Goal: Navigation & Orientation: Find specific page/section

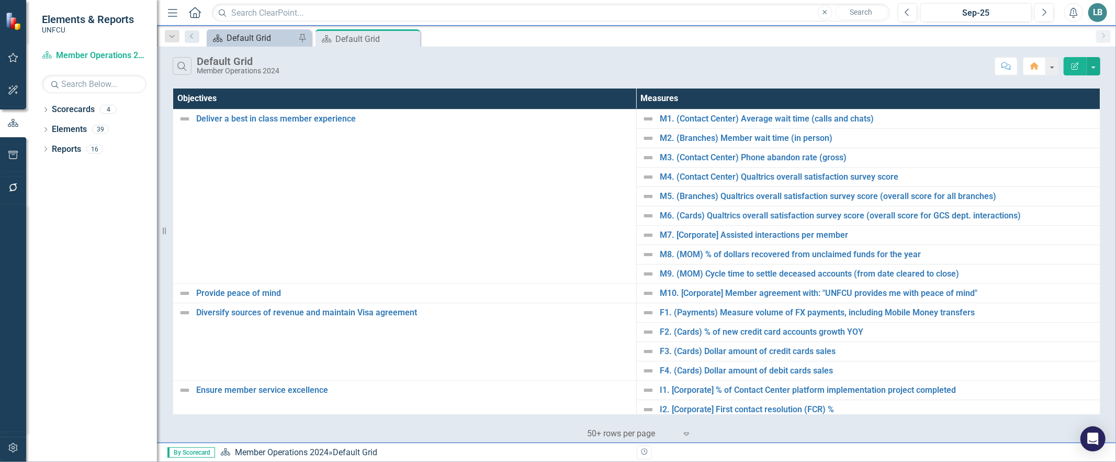
click at [247, 35] on div "Default Grid" at bounding box center [261, 37] width 69 height 13
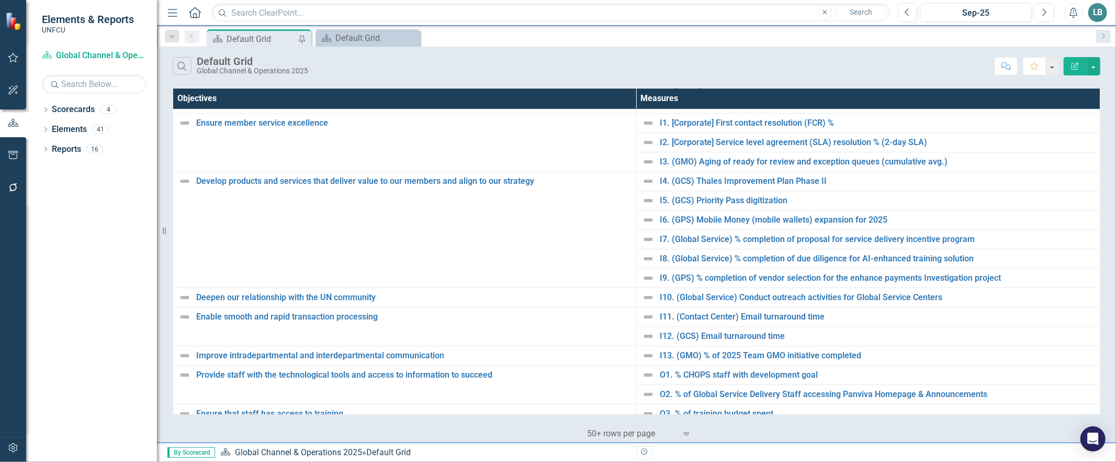
scroll to position [284, 0]
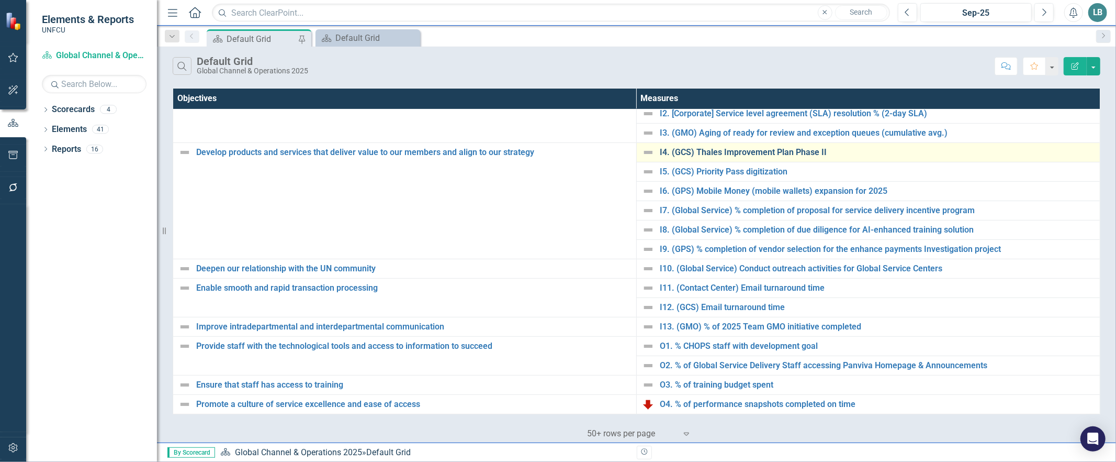
click at [684, 150] on link "I4. (GCS) Thales Improvement Plan Phase II" at bounding box center [877, 152] width 435 height 9
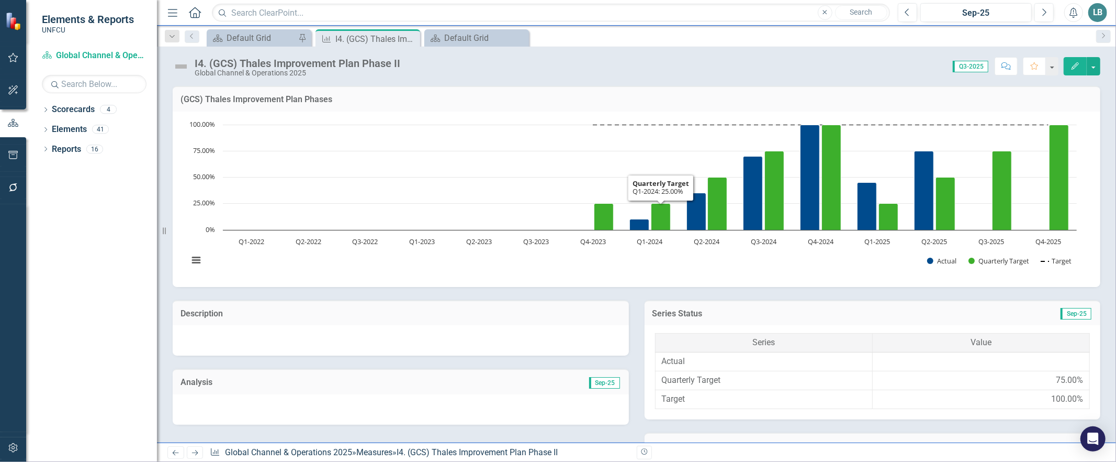
scroll to position [297, 0]
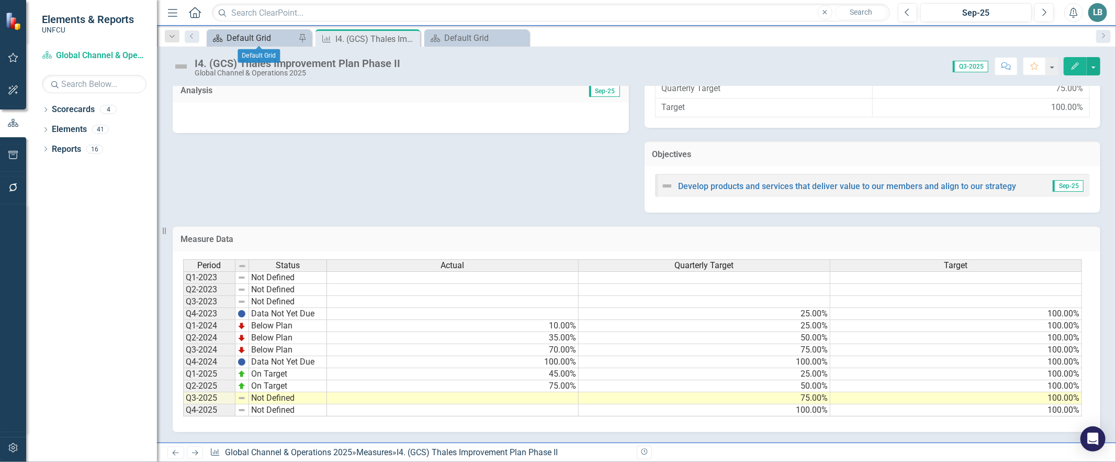
click at [260, 42] on div "Default Grid" at bounding box center [261, 37] width 69 height 13
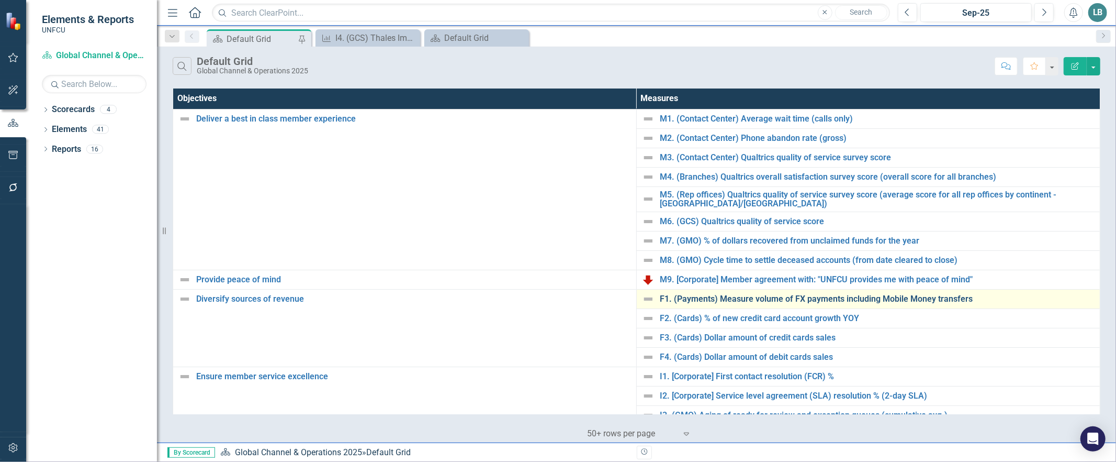
scroll to position [284, 0]
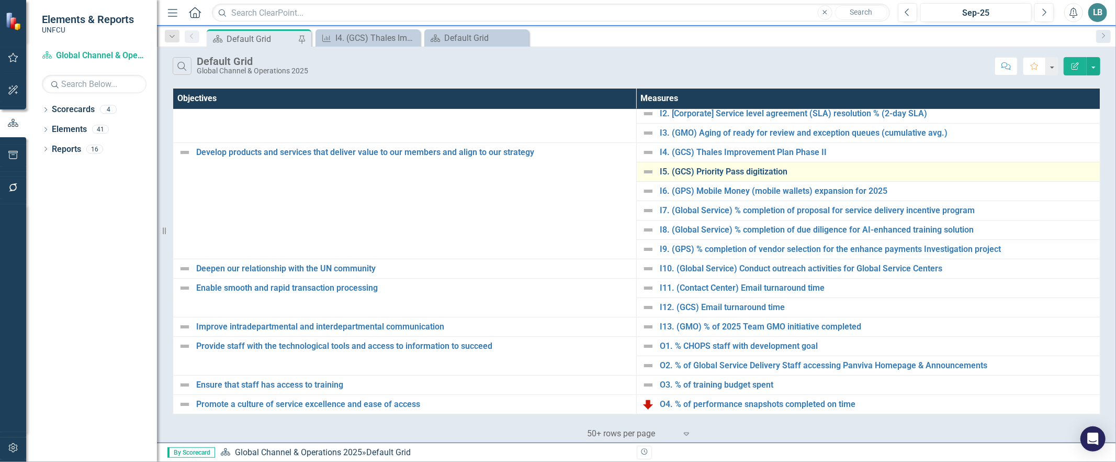
click at [666, 167] on link "I5. (GCS) Priority Pass digitization" at bounding box center [877, 171] width 435 height 9
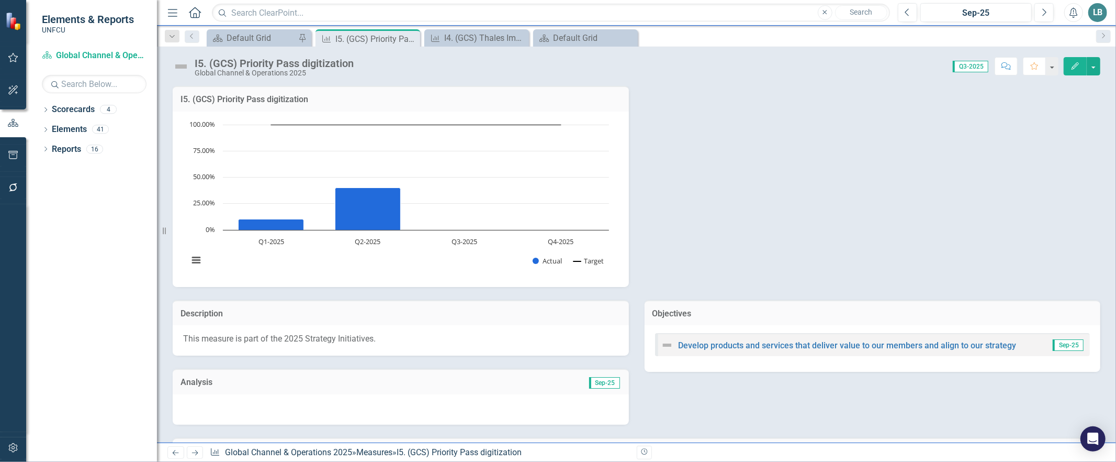
scroll to position [218, 0]
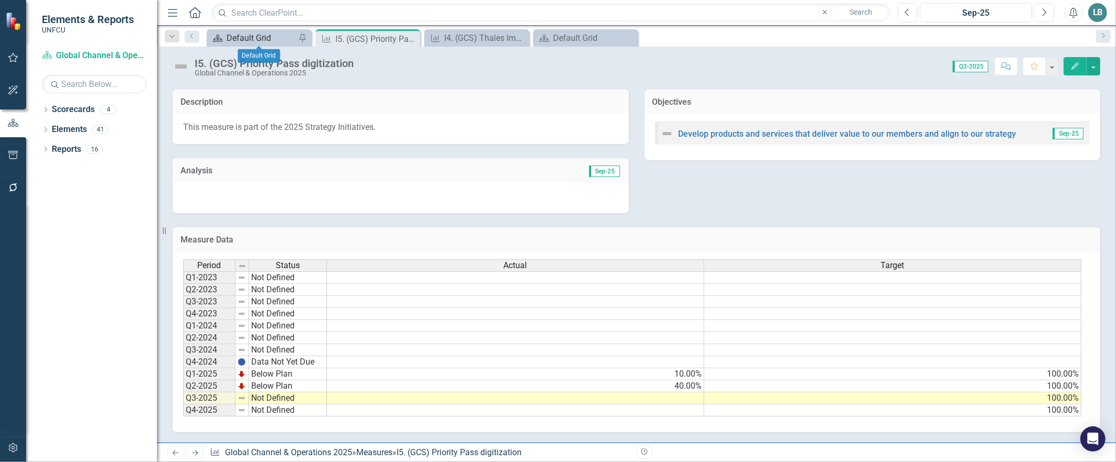
click at [269, 36] on div "Default Grid" at bounding box center [261, 37] width 69 height 13
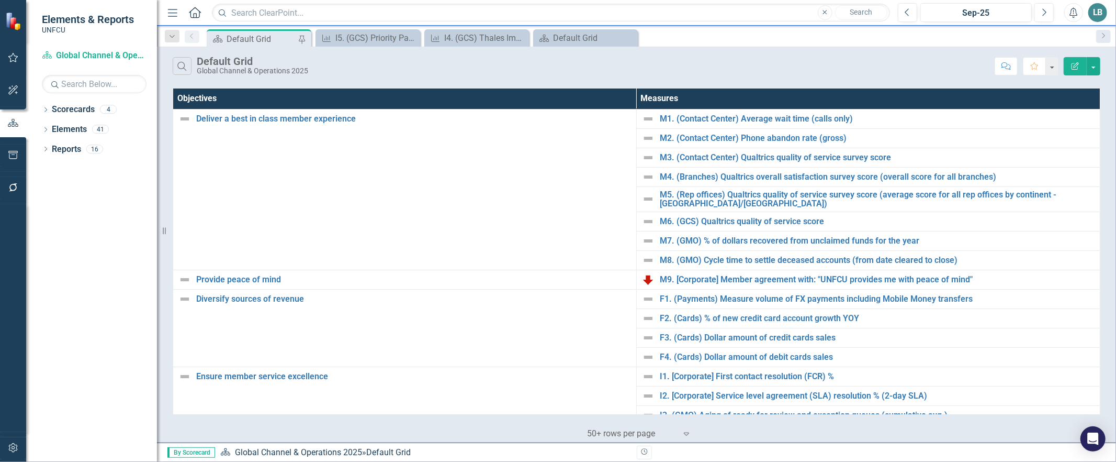
scroll to position [284, 0]
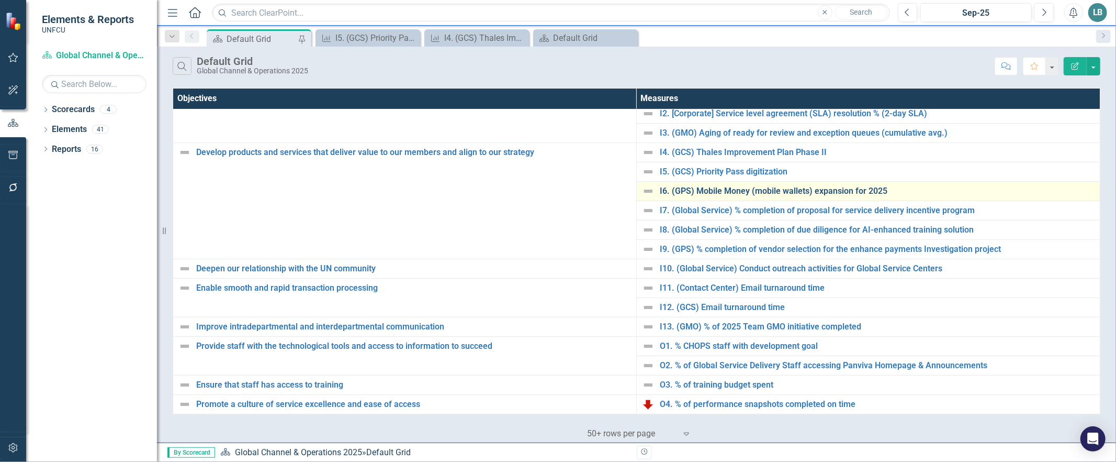
click at [681, 195] on link "I6. (GPS) Mobile Money (mobile wallets) expansion for 2025" at bounding box center [877, 190] width 435 height 9
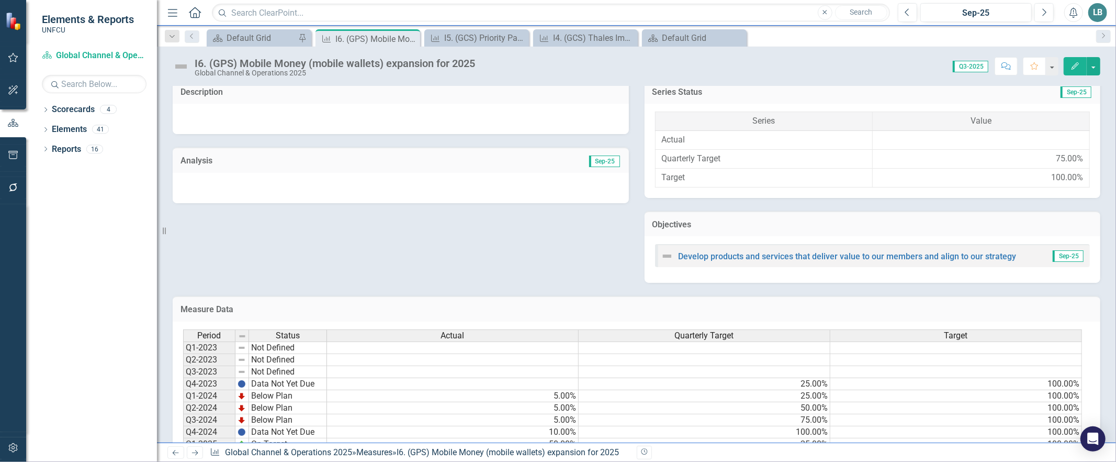
scroll to position [297, 0]
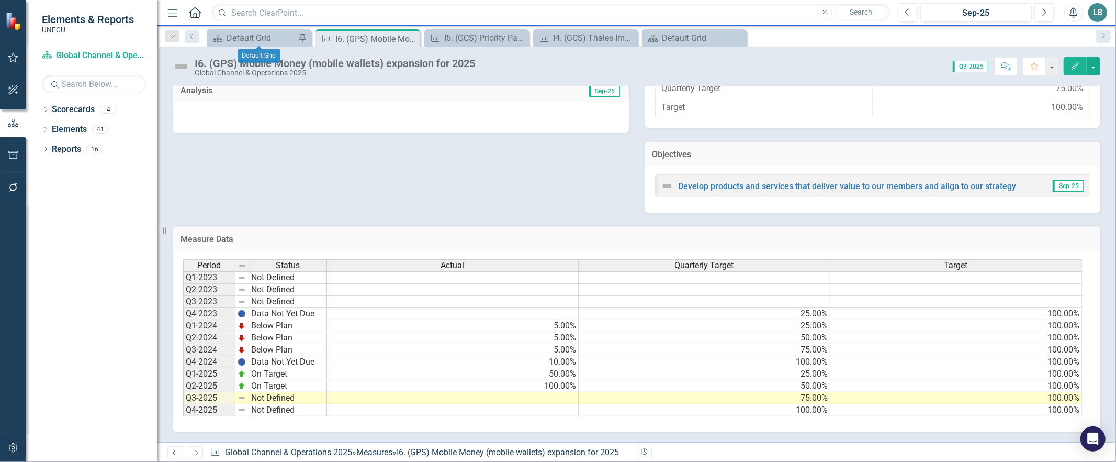
click at [276, 45] on div "Scorecard Default Grid Pin" at bounding box center [259, 37] width 105 height 17
click at [275, 35] on div "Default Grid" at bounding box center [261, 37] width 69 height 13
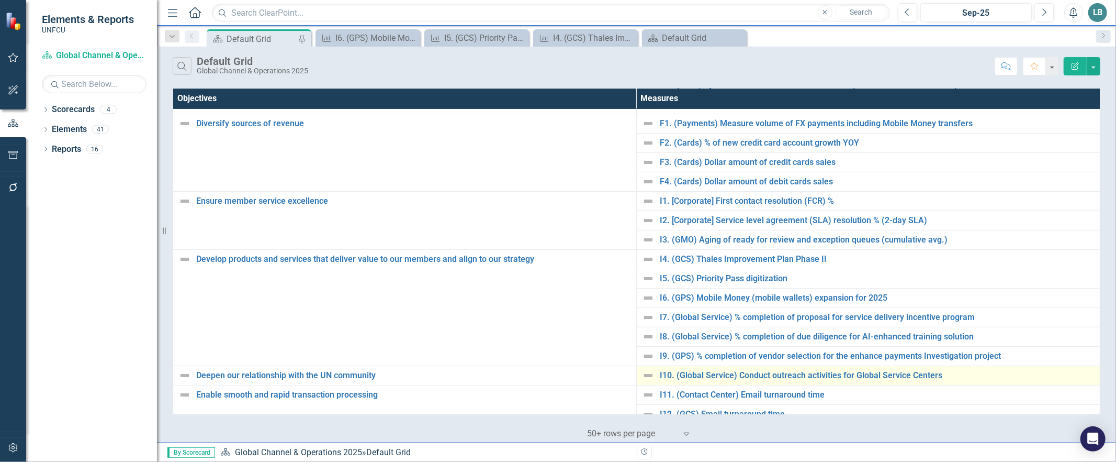
scroll to position [284, 0]
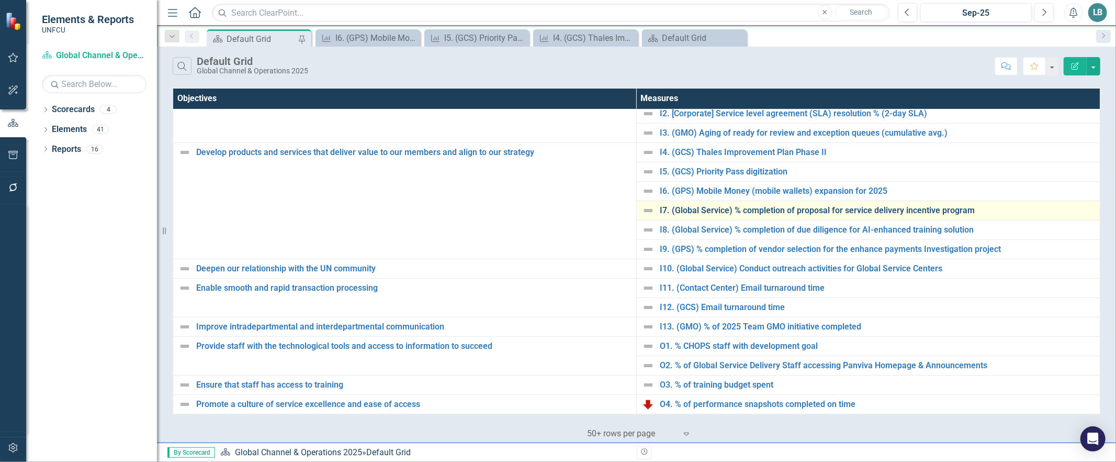
click at [677, 206] on link "I7. (Global Service) % completion of proposal for service delivery incentive pr…" at bounding box center [877, 210] width 435 height 9
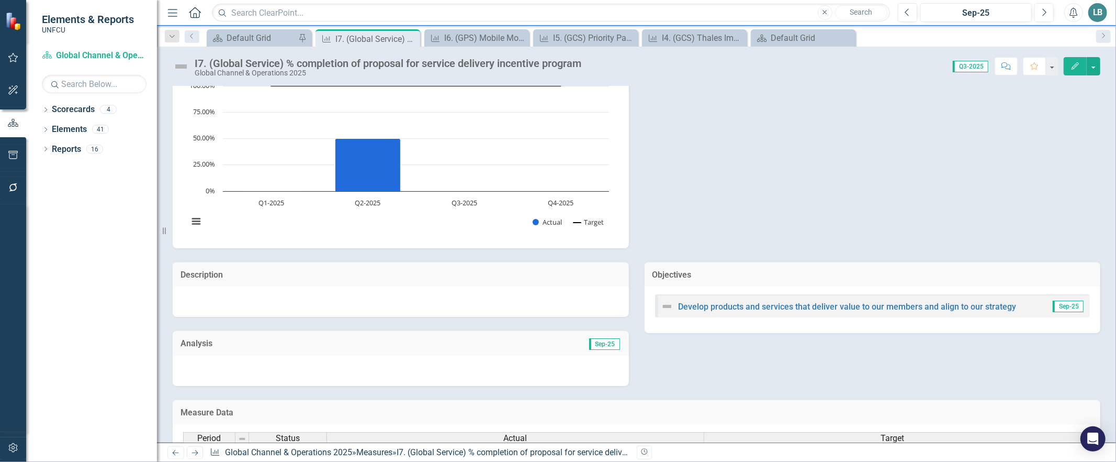
scroll to position [218, 0]
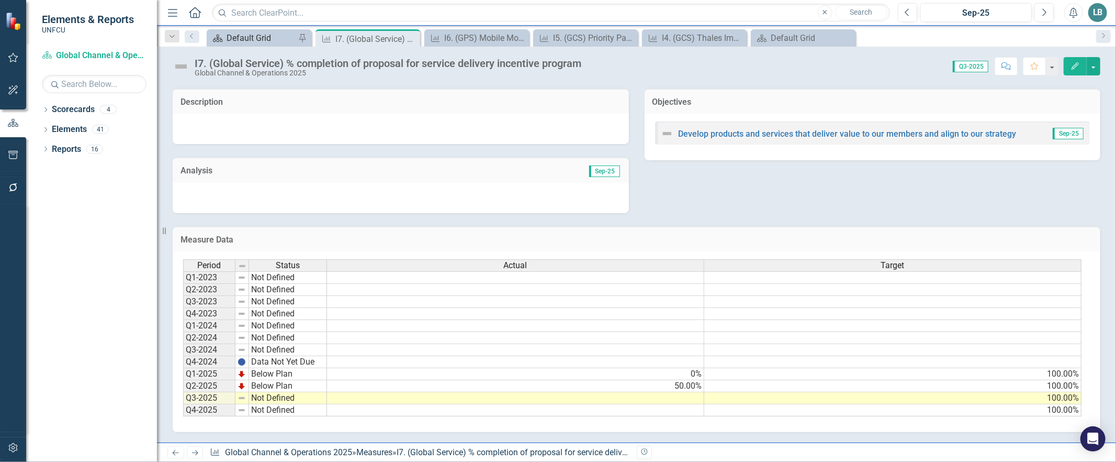
click at [262, 43] on div "Default Grid" at bounding box center [261, 37] width 69 height 13
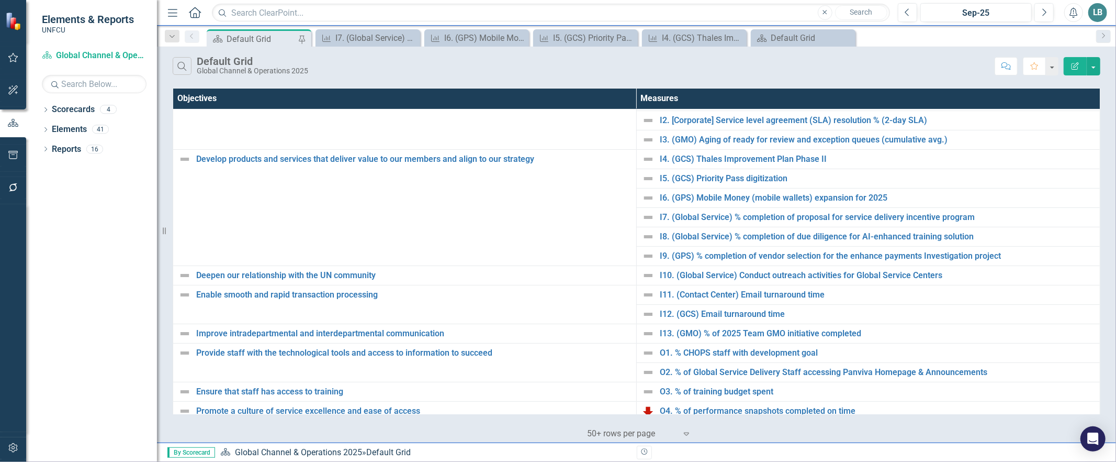
scroll to position [284, 0]
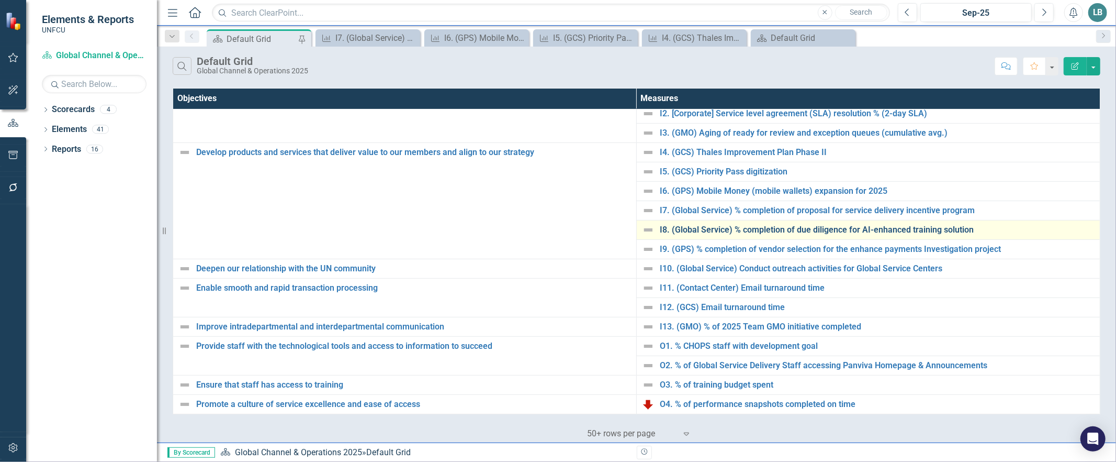
click at [693, 229] on link "I8. (Global Service) % completion of due diligence for AI-enhanced training sol…" at bounding box center [877, 229] width 435 height 9
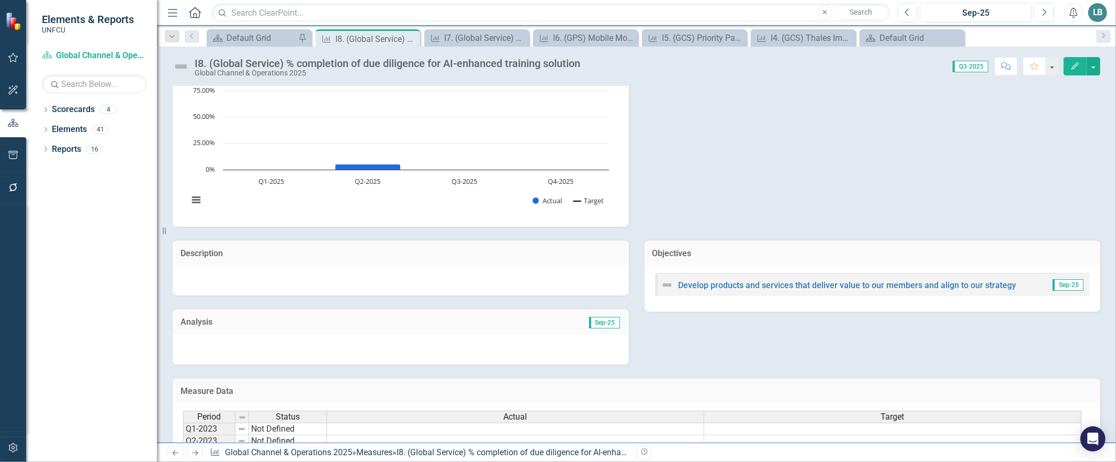
scroll to position [218, 0]
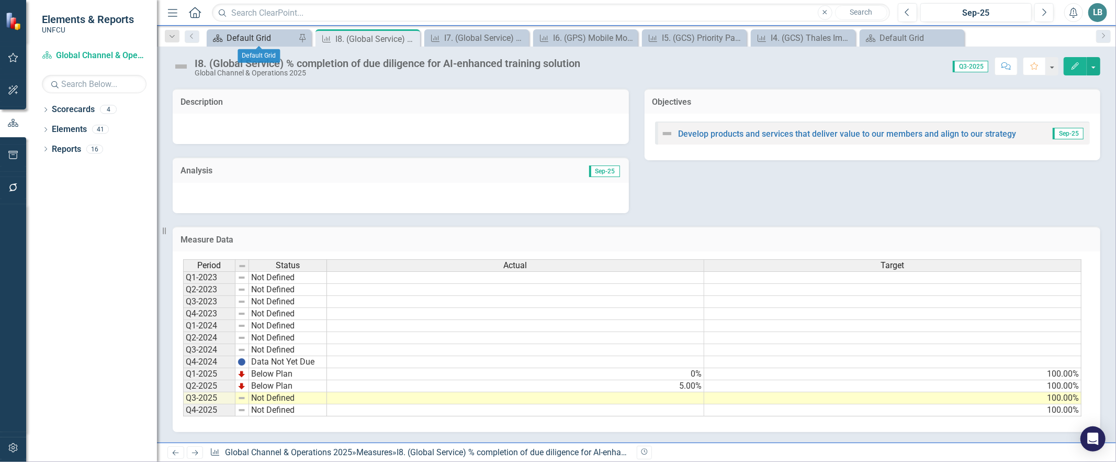
click at [242, 34] on div "Default Grid" at bounding box center [261, 37] width 69 height 13
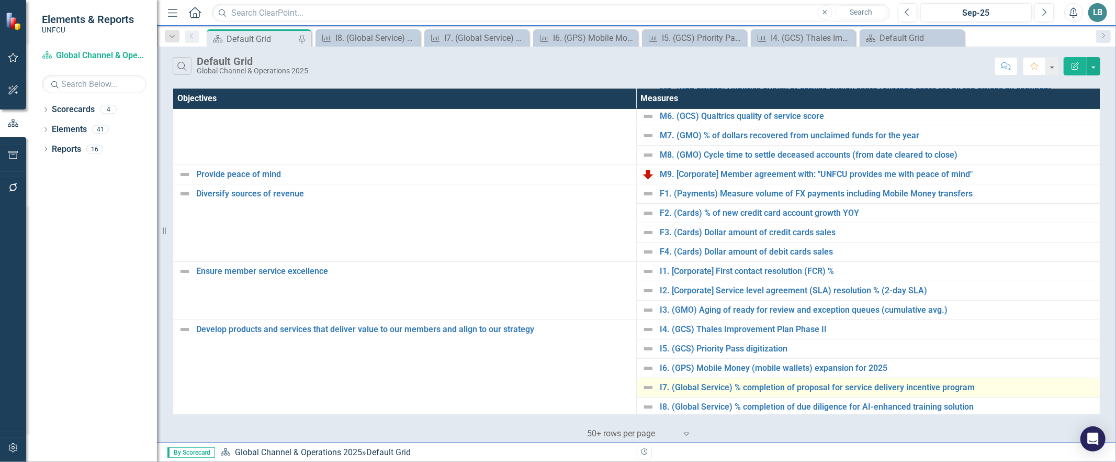
scroll to position [284, 0]
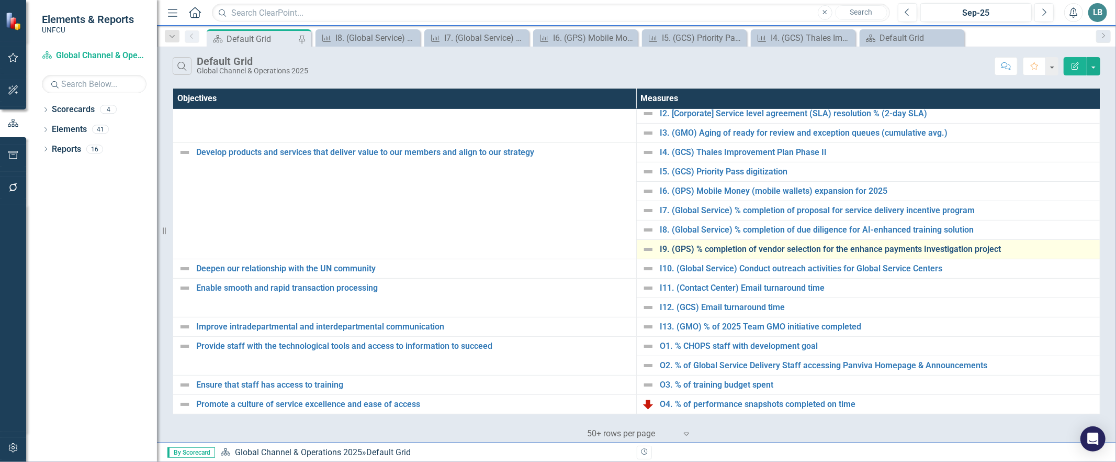
click at [676, 246] on link "I9. (GPS) % completion of vendor selection for the enhance payments Investigati…" at bounding box center [877, 248] width 435 height 9
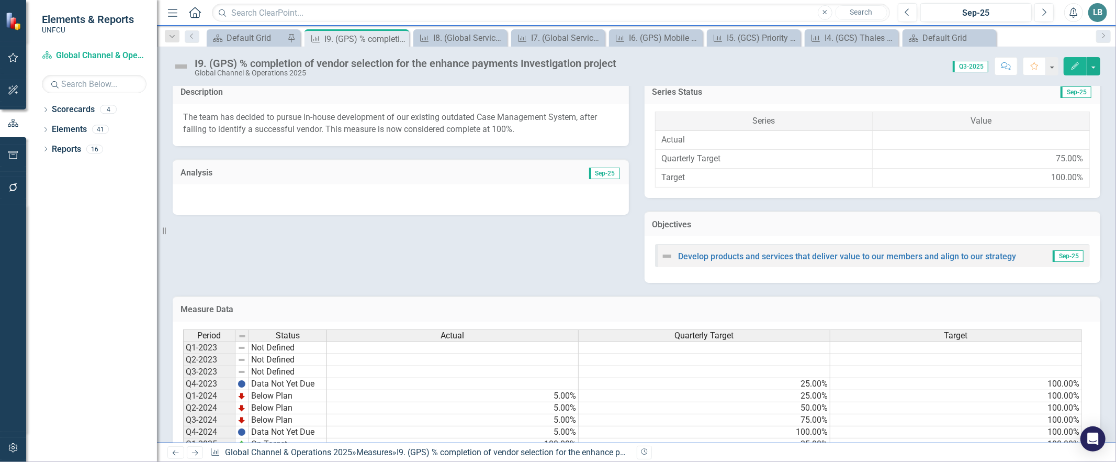
scroll to position [297, 0]
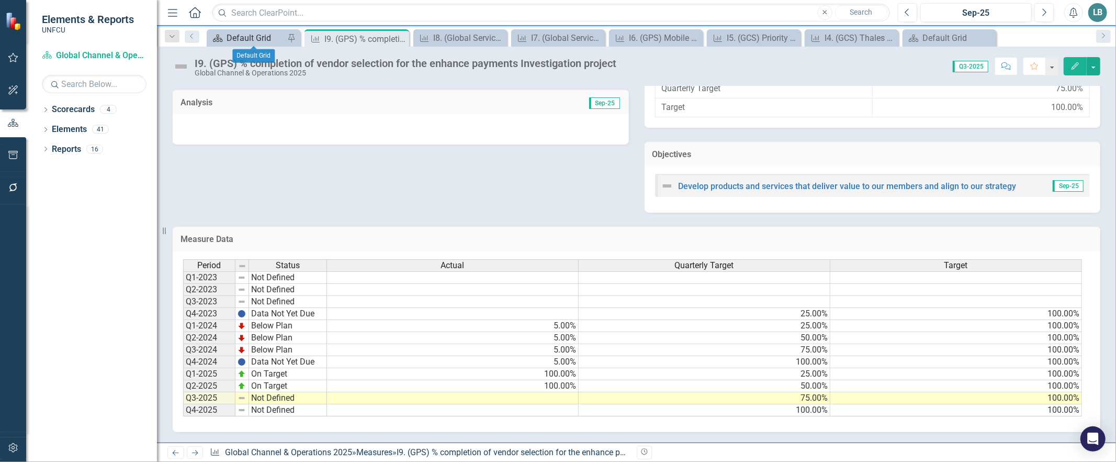
click at [253, 40] on div "Default Grid" at bounding box center [256, 37] width 58 height 13
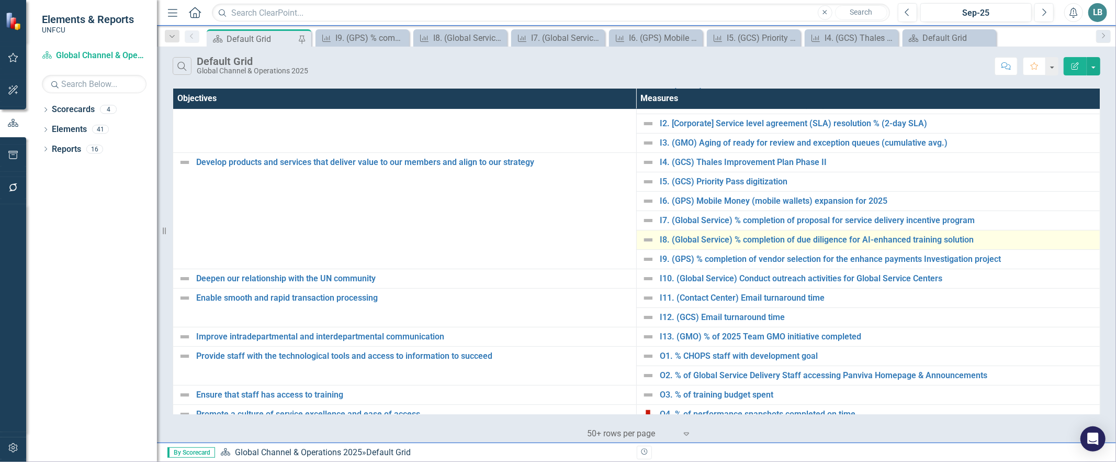
scroll to position [284, 0]
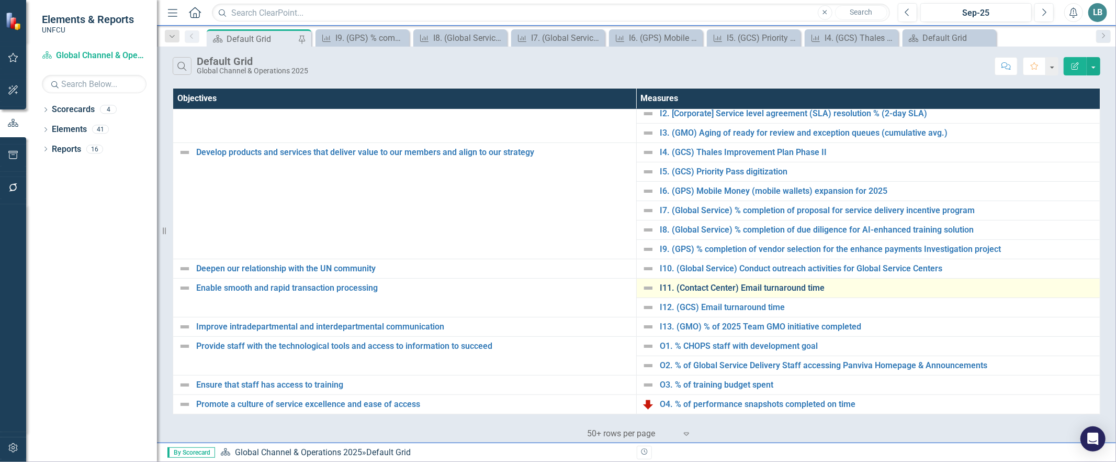
click at [703, 285] on link "I11. (Contact Center) Email turnaround time" at bounding box center [877, 287] width 435 height 9
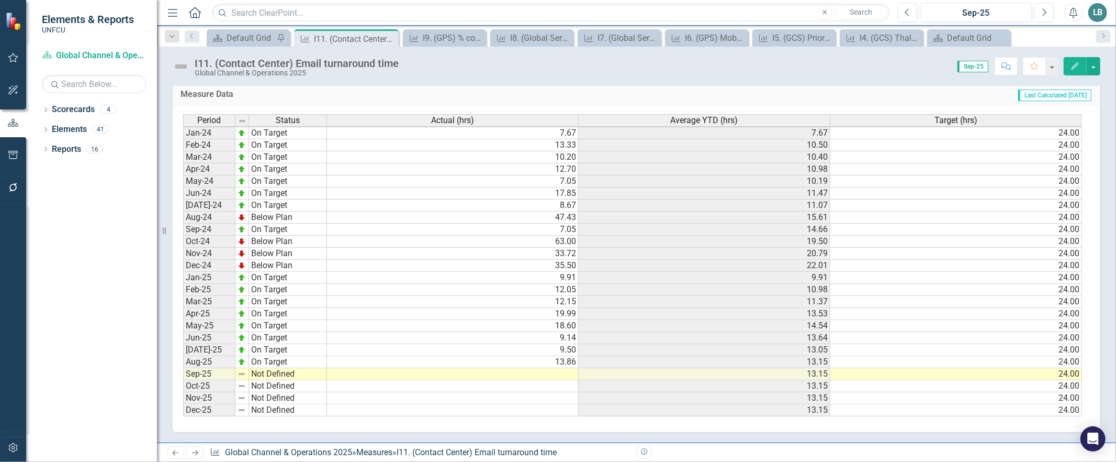
scroll to position [1, 0]
click at [220, 35] on icon "Scorecard" at bounding box center [217, 38] width 10 height 8
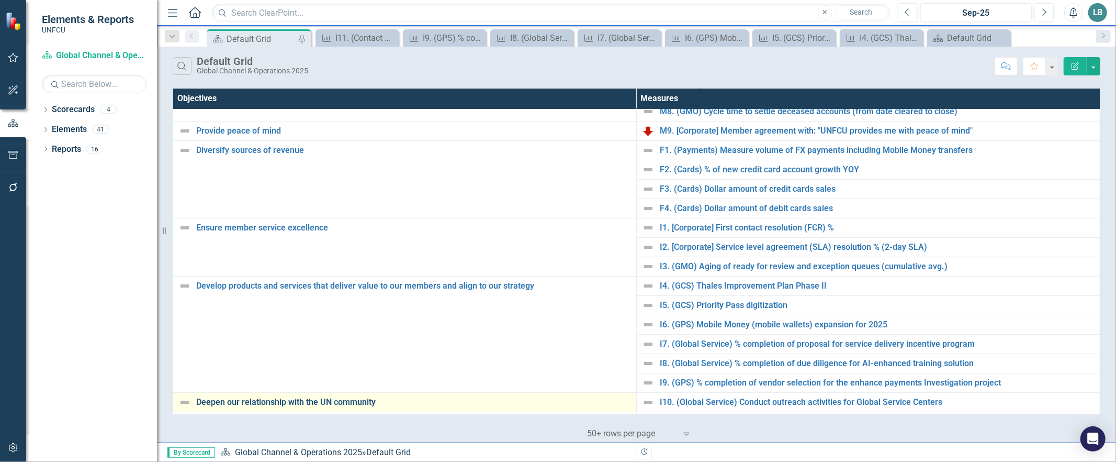
scroll to position [284, 0]
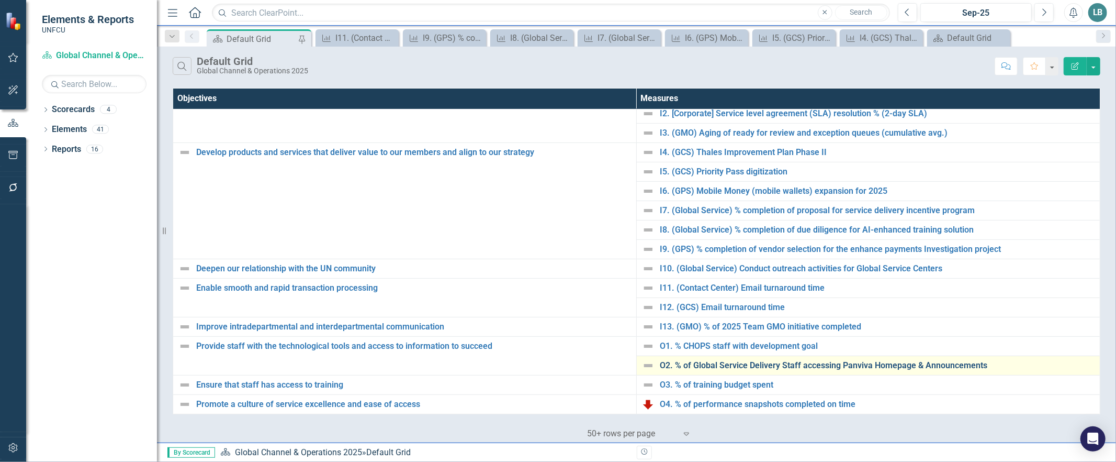
click at [733, 365] on link "O2. % of Global Service Delivery Staff accessing Panviva Homepage & Announcemen…" at bounding box center [877, 365] width 435 height 9
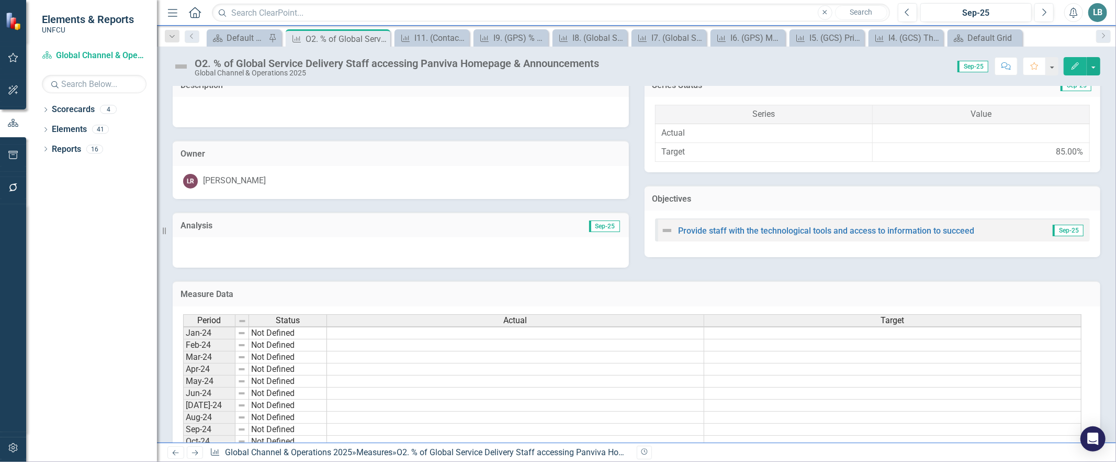
scroll to position [433, 0]
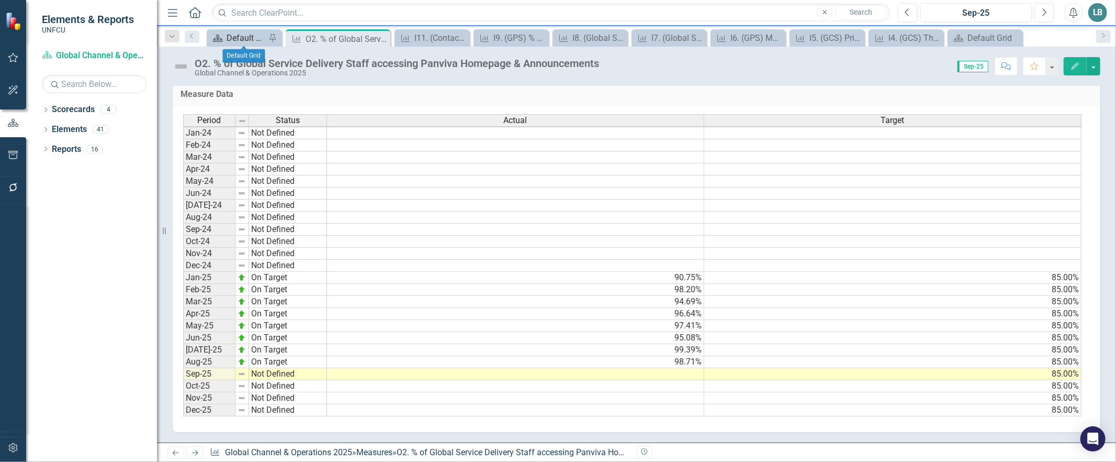
click at [228, 33] on div "Default Grid" at bounding box center [246, 37] width 39 height 13
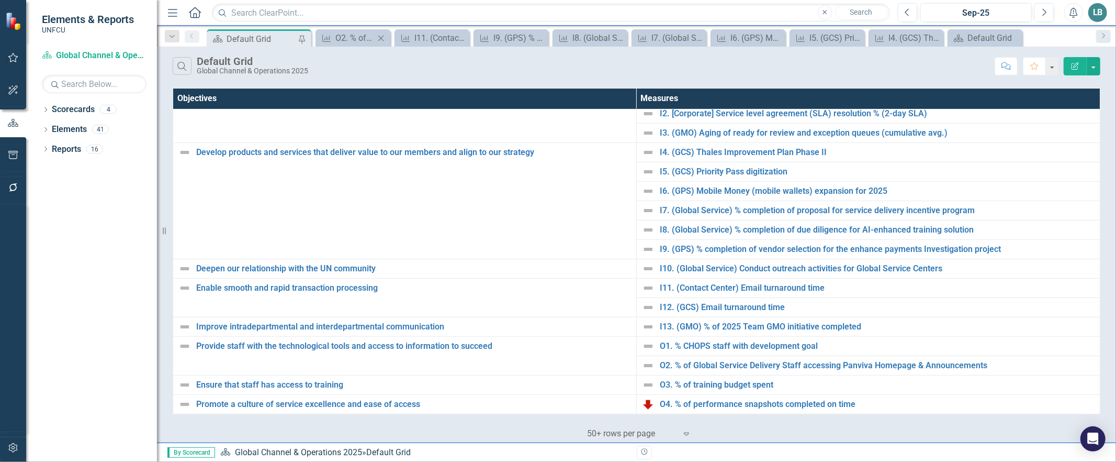
scroll to position [54, 0]
